Goal: Contribute content

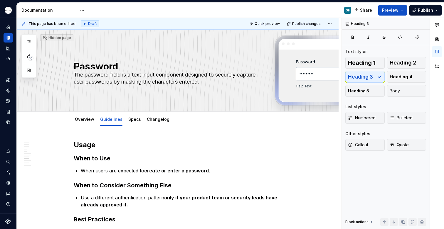
scroll to position [453, 0]
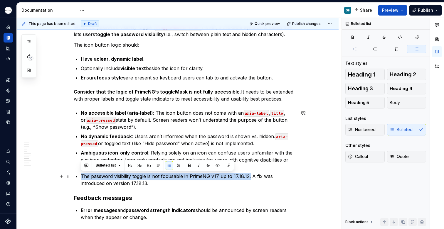
drag, startPoint x: 249, startPoint y: 177, endPoint x: 81, endPoint y: 178, distance: 167.4
click at [81, 178] on p "The password visibility toggle is not focusable in PrimeNG v17 up to 17.18.12. …" at bounding box center [188, 180] width 215 height 14
click at [188, 164] on button "button" at bounding box center [189, 166] width 8 height 8
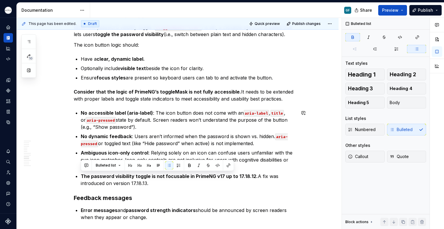
click at [176, 187] on p "The password visibility toggle is not focusable in PrimeNG v17 up to 17.18.12. …" at bounding box center [188, 180] width 215 height 14
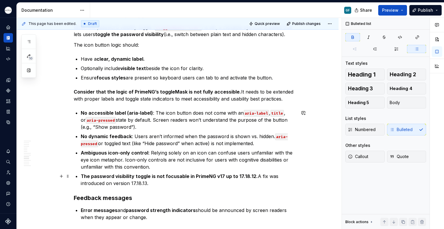
click at [252, 176] on strong "The password visibility toggle is not focusable in PrimeNG v17 up to 17.18.12." at bounding box center [169, 177] width 177 height 6
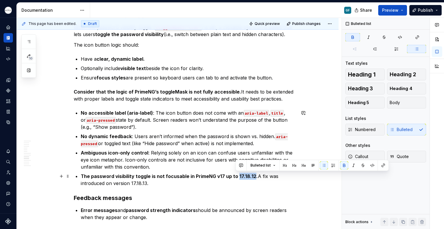
drag, startPoint x: 251, startPoint y: 177, endPoint x: 236, endPoint y: 177, distance: 15.9
click at [236, 177] on strong "The password visibility toggle is not focusable in PrimeNG v17 up to 17.18.12." at bounding box center [169, 177] width 177 height 6
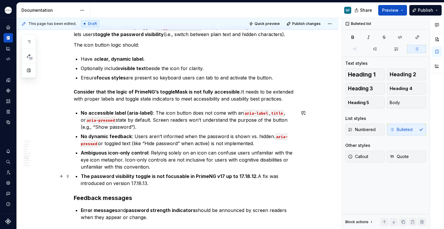
click at [144, 185] on p "The password visibility toggle is not focusable in PrimeNG v17 up to 17.18.12. …" at bounding box center [188, 180] width 215 height 14
drag, startPoint x: 148, startPoint y: 183, endPoint x: 131, endPoint y: 184, distance: 17.3
click at [131, 184] on p "The password visibility toggle is not focusable in PrimeNG v17 up to 17.18.12. …" at bounding box center [188, 180] width 215 height 14
click at [238, 172] on button "button" at bounding box center [239, 173] width 8 height 8
click at [178, 192] on div "Usage When to Use When users are expected to create or enter a password . When …" at bounding box center [185, 61] width 222 height 749
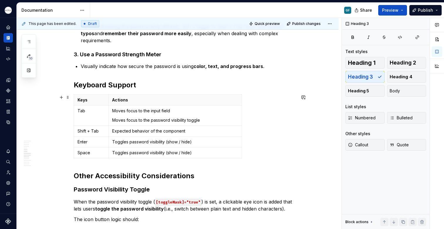
scroll to position [277, 0]
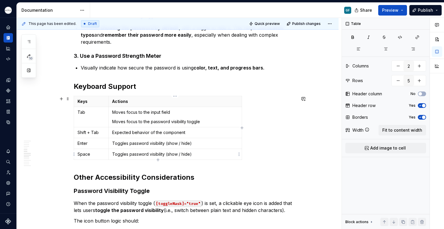
click at [198, 154] on p "Toggles password visibility (show / hide)" at bounding box center [175, 155] width 126 height 6
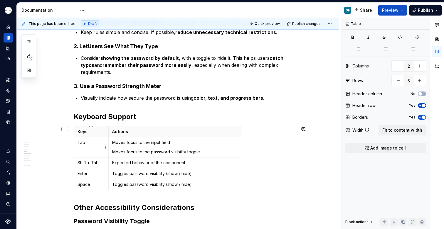
scroll to position [246, 0]
click at [84, 145] on p "Tab" at bounding box center [91, 143] width 27 height 6
drag, startPoint x: 84, startPoint y: 145, endPoint x: 76, endPoint y: 143, distance: 8.3
click at [76, 143] on td "Tab" at bounding box center [91, 148] width 35 height 20
click at [268, 178] on div "Keys Actions Tab Moves focus to the input field Moves focus to the password vis…" at bounding box center [185, 160] width 222 height 66
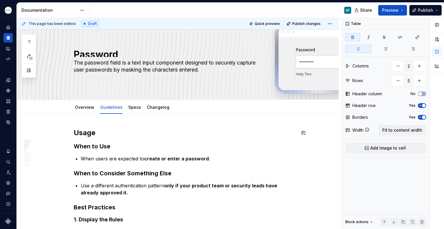
scroll to position [0, 0]
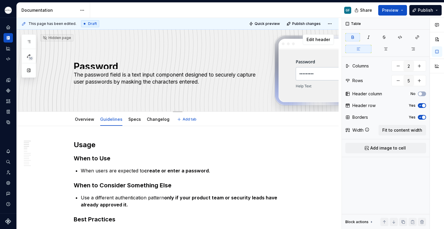
click at [242, 108] on div "Hidden page Password The password field is a text input component designed to s…" at bounding box center [178, 71] width 322 height 82
click at [318, 40] on span "Edit header" at bounding box center [318, 40] width 23 height 6
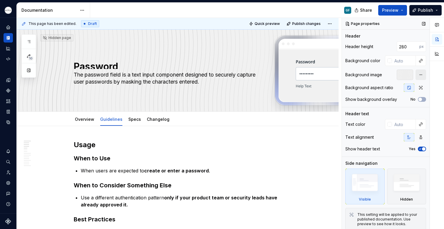
click at [418, 75] on button "button" at bounding box center [421, 75] width 11 height 11
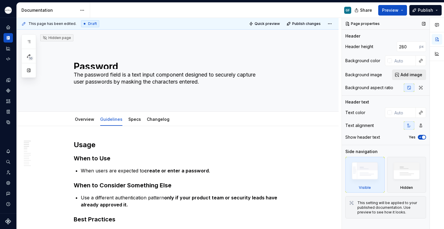
click at [405, 75] on span "Add image" at bounding box center [412, 75] width 22 height 6
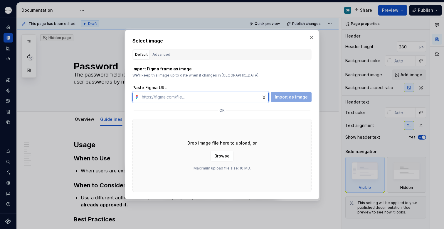
type textarea "*"
click at [184, 98] on input "text" at bounding box center [201, 97] width 122 height 11
paste input "[URL][DOMAIN_NAME]"
type input "[URL][DOMAIN_NAME]"
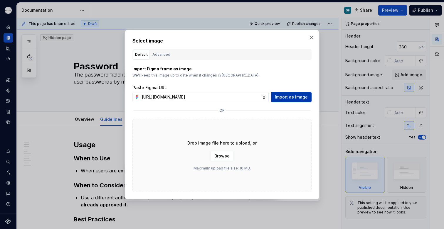
scroll to position [0, 0]
click at [287, 96] on span "Import as image" at bounding box center [291, 97] width 33 height 6
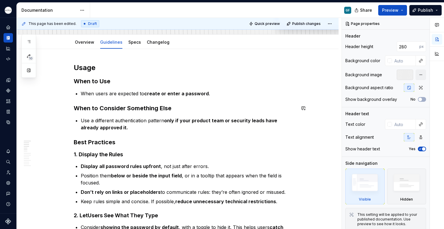
scroll to position [78, 0]
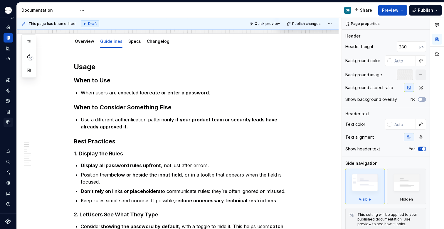
click at [7, 124] on icon "Data sources" at bounding box center [8, 122] width 5 height 5
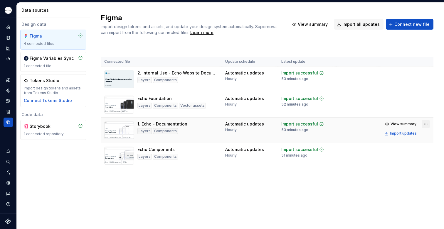
click at [425, 125] on html "Echo GF Dataset PPG Data sources Design data Figma 4 connected files Figma Vari…" at bounding box center [222, 114] width 444 height 229
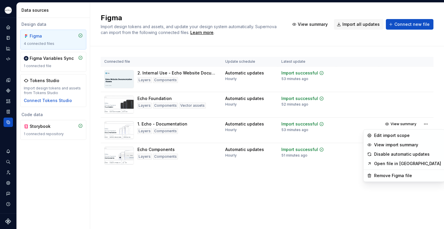
click at [312, 187] on html "Echo GF Dataset PPG Data sources Design data Figma 4 connected files Figma Vari…" at bounding box center [222, 114] width 444 height 229
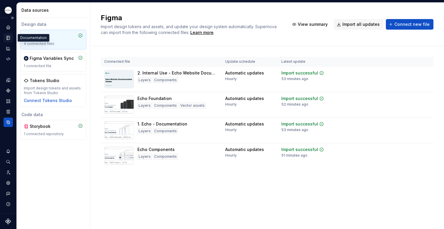
click at [9, 36] on icon "Documentation" at bounding box center [8, 37] width 5 height 5
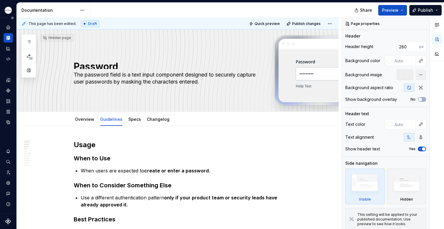
type textarea "*"
